Goal: Check status: Check status

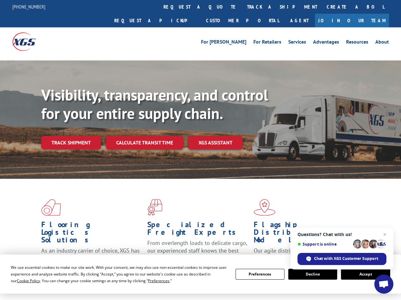
click at [201, 150] on div "Visibility, transparency, and control for your entire supply chain. Track shipm…" at bounding box center [221, 130] width 360 height 89
click at [22, 280] on span "Cookie Policy" at bounding box center [28, 280] width 23 height 5
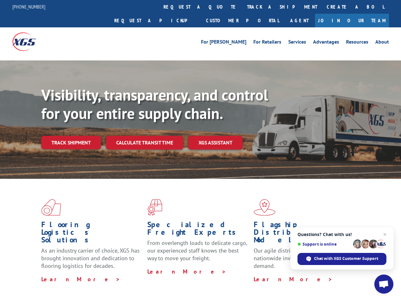
click at [153, 280] on div "Flooring Logistics Solutions As an industry carrier of choice, XGS has brought …" at bounding box center [200, 243] width 401 height 128
click at [260, 274] on div "Flooring Logistics Solutions As an industry carrier of choice, XGS has brought …" at bounding box center [200, 241] width 401 height 124
click at [313, 274] on div "Flooring Logistics Solutions As an industry carrier of choice, XGS has brought …" at bounding box center [200, 241] width 401 height 124
click at [366, 274] on div "Flooring Logistics Solutions As an industry carrier of choice, XGS has brought …" at bounding box center [200, 241] width 401 height 124
click at [201, 150] on div "Visibility, transparency, and control for your entire supply chain. Track shipm…" at bounding box center [221, 130] width 360 height 89
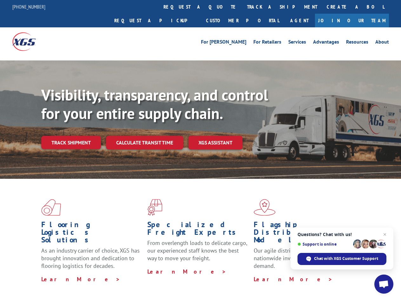
click at [243, 7] on link "track a shipment" at bounding box center [283, 7] width 80 height 14
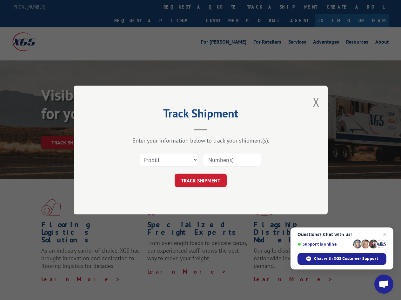
click at [222, 7] on div "Track Shipment Enter your information below to track your shipment(s). Select c…" at bounding box center [200, 150] width 401 height 300
click at [262, 7] on div "Track Shipment Enter your information below to track your shipment(s). Select c…" at bounding box center [200, 150] width 401 height 300
